Goal: Information Seeking & Learning: Learn about a topic

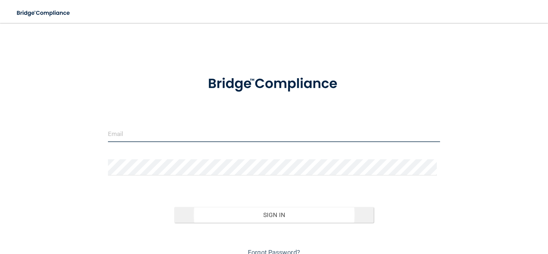
type input "[EMAIL_ADDRESS][DOMAIN_NAME]"
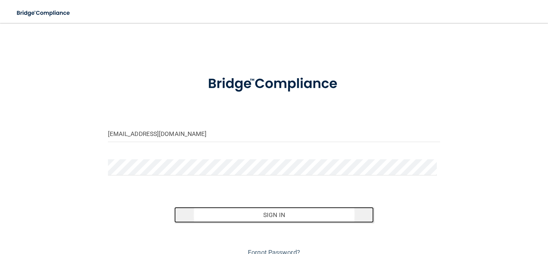
click at [272, 214] on button "Sign In" at bounding box center [274, 215] width 200 height 16
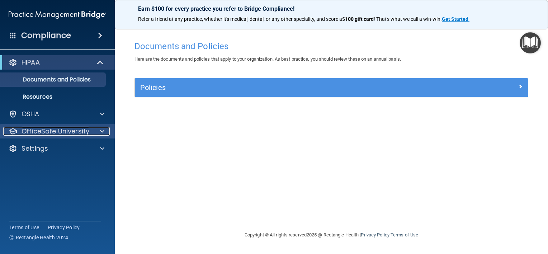
click at [72, 129] on p "OfficeSafe University" at bounding box center [56, 131] width 68 height 9
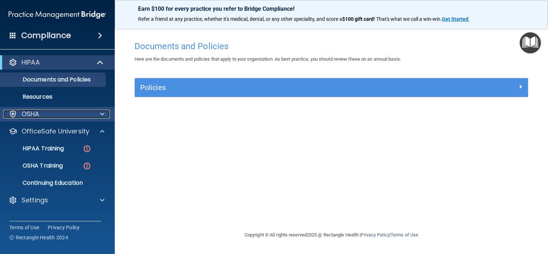
click at [67, 113] on div "OSHA" at bounding box center [47, 114] width 89 height 9
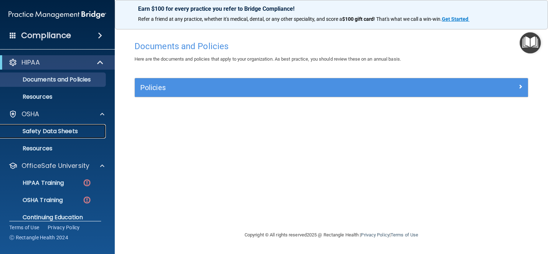
click at [59, 130] on p "Safety Data Sheets" at bounding box center [54, 131] width 98 height 7
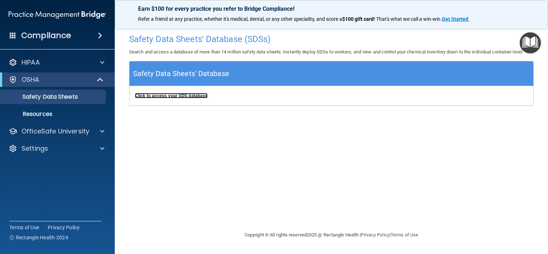
click at [180, 96] on b "Click to access your SDS database" at bounding box center [171, 95] width 73 height 5
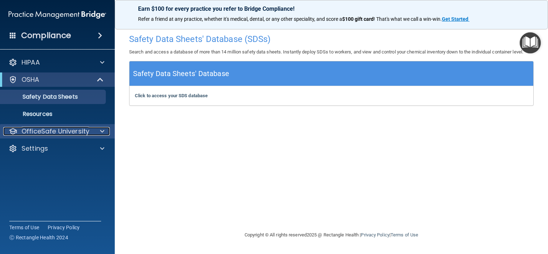
click at [50, 132] on p "OfficeSafe University" at bounding box center [56, 131] width 68 height 9
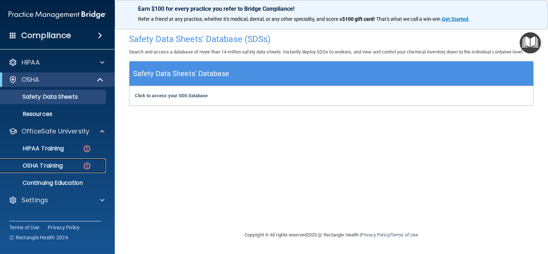
click at [49, 164] on p "OSHA Training" at bounding box center [34, 165] width 58 height 7
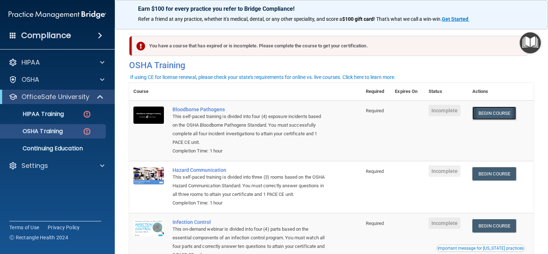
click at [495, 111] on link "Begin Course" at bounding box center [495, 113] width 44 height 13
